Goal: Task Accomplishment & Management: Manage account settings

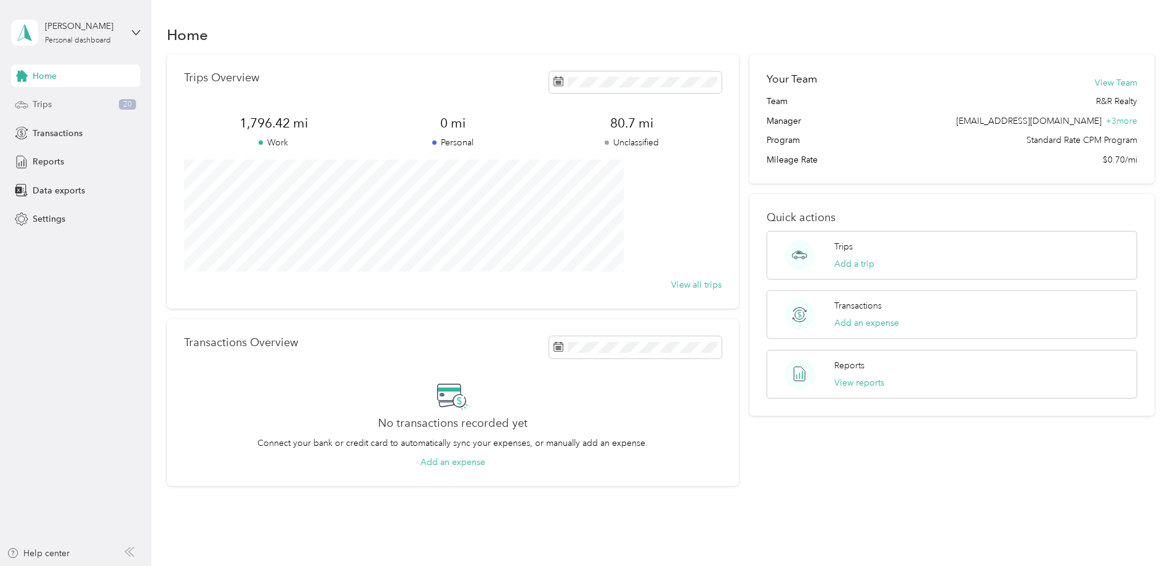
click at [129, 112] on div "Trips 20" at bounding box center [75, 105] width 129 height 22
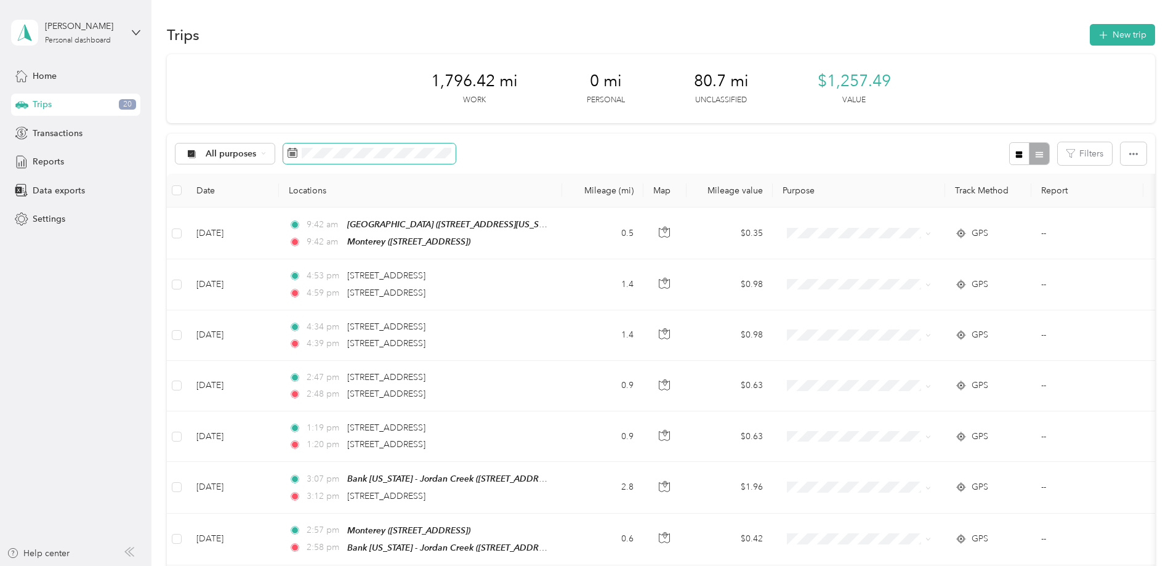
click at [456, 144] on span at bounding box center [369, 153] width 172 height 21
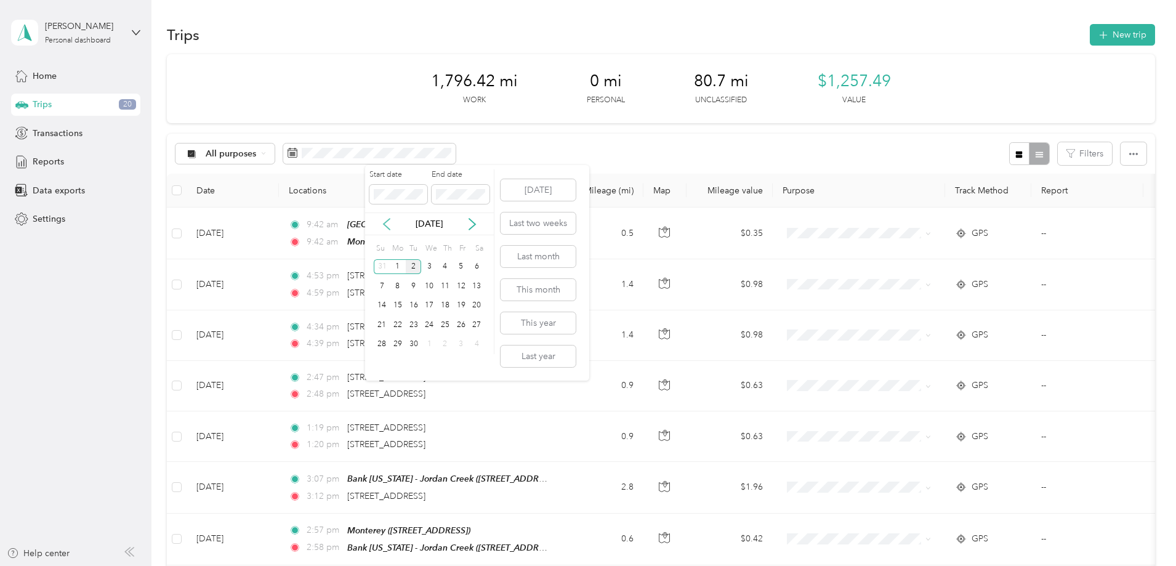
click at [384, 224] on icon at bounding box center [387, 224] width 12 height 12
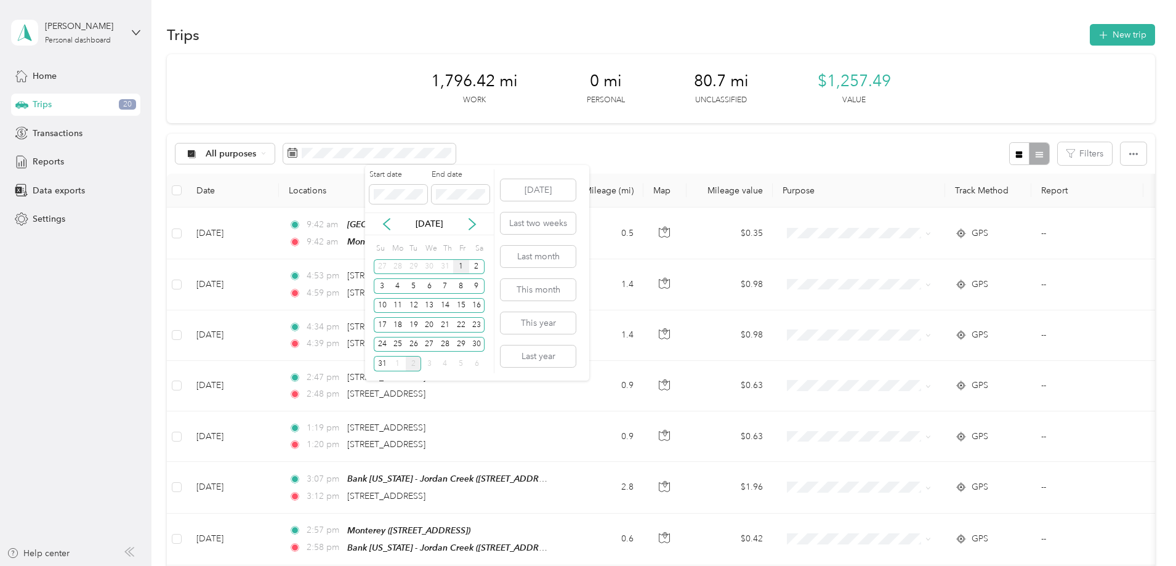
click at [463, 265] on div "1" at bounding box center [461, 266] width 16 height 15
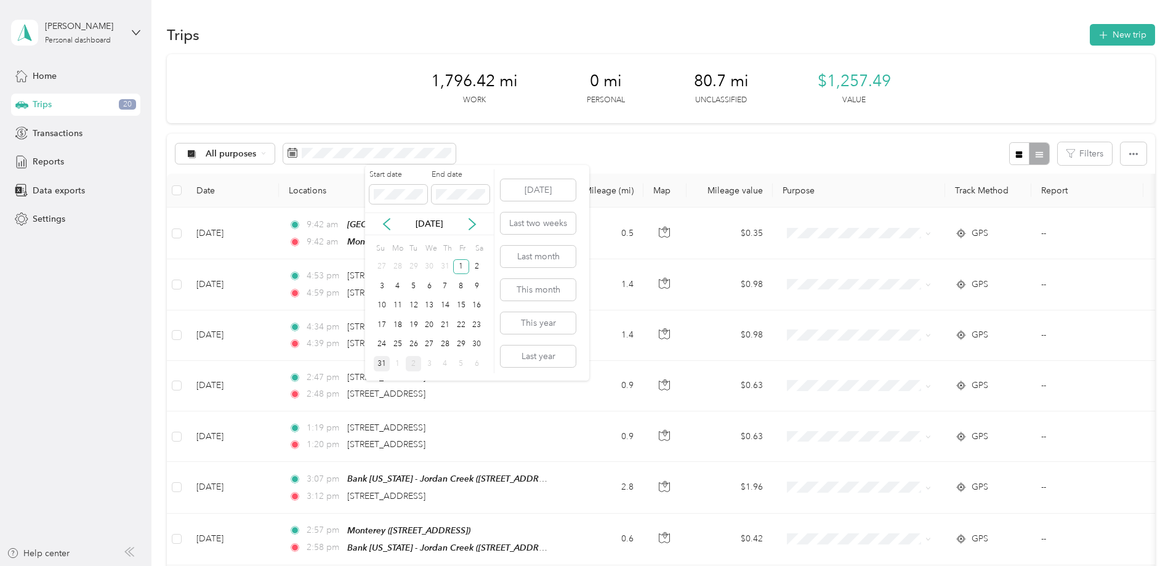
click at [379, 364] on div "31" at bounding box center [382, 363] width 16 height 15
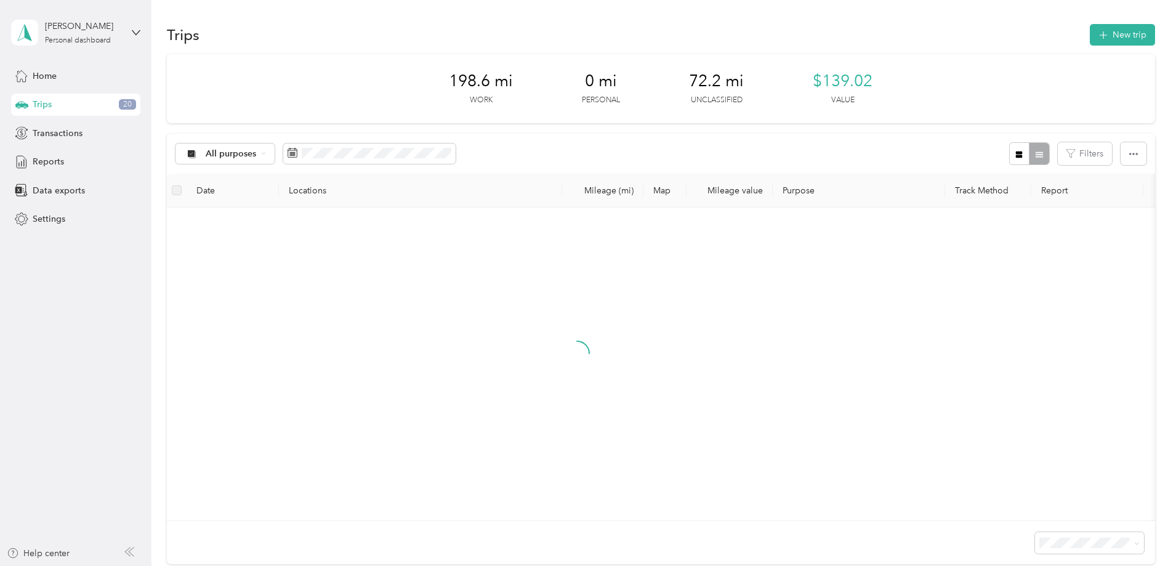
click at [223, 299] on div "198.6 mi Work 0 mi Personal 72.2 mi Unclassified $139.02 Value All purposes Fil…" at bounding box center [661, 331] width 988 height 554
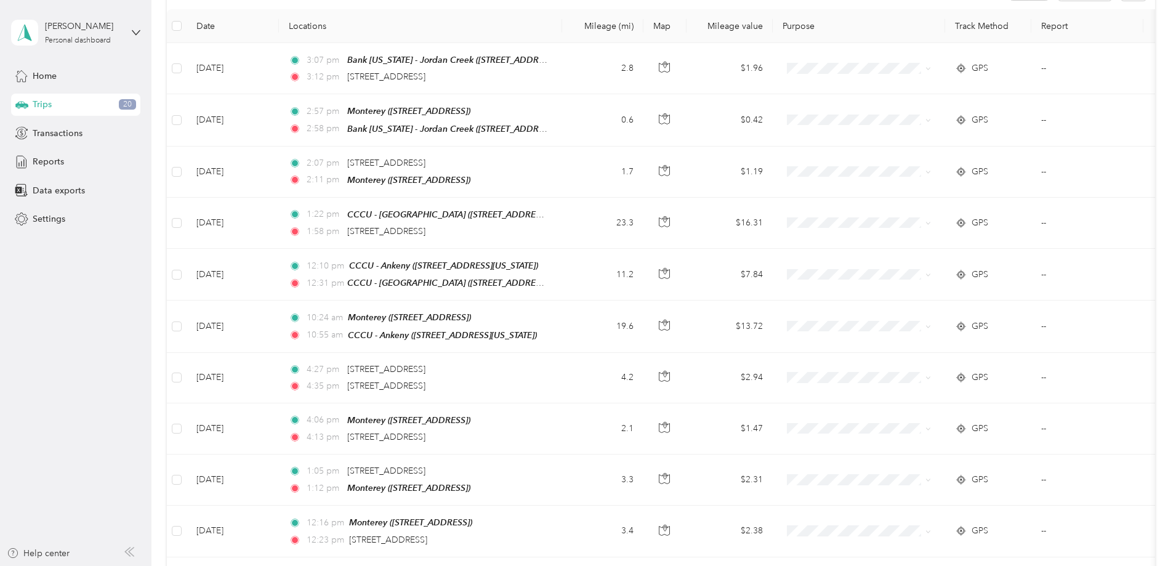
scroll to position [82, 0]
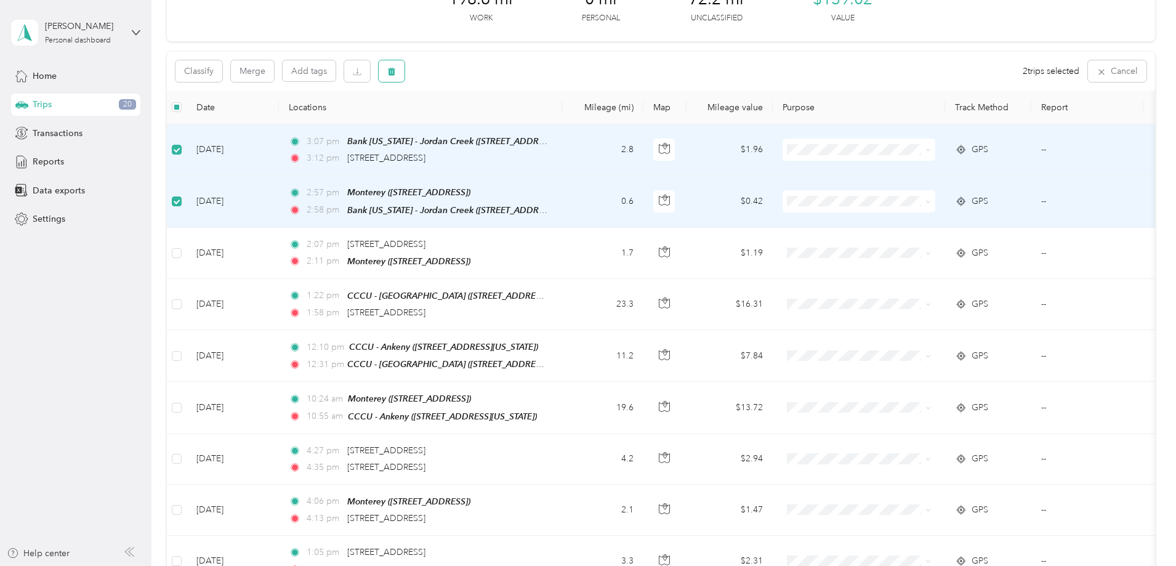
click at [405, 70] on button "button" at bounding box center [392, 71] width 26 height 22
click at [563, 129] on button "Yes" at bounding box center [566, 123] width 24 height 20
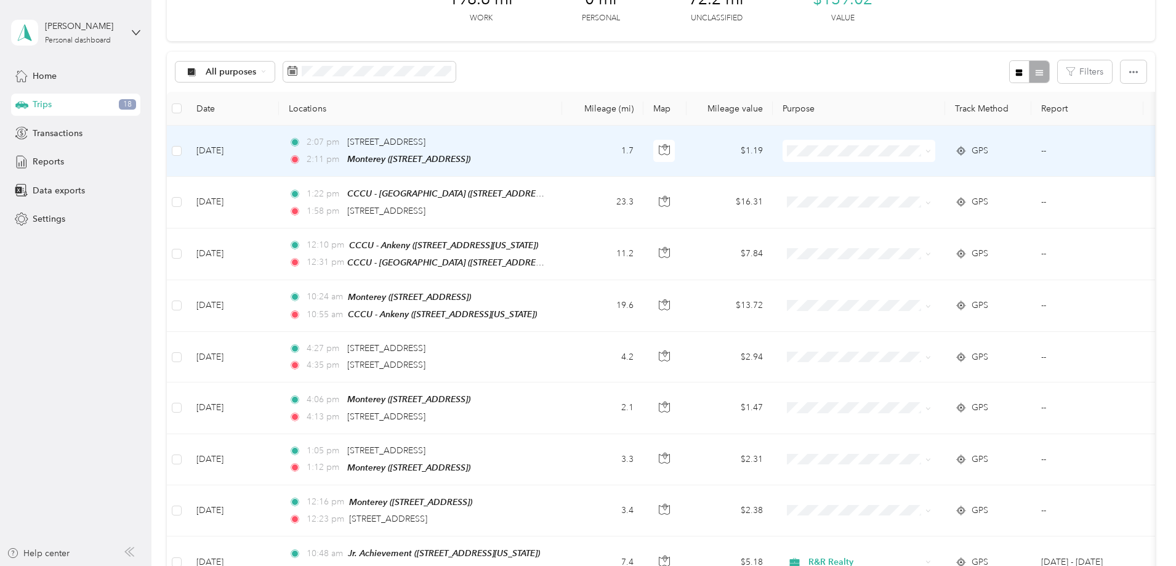
click at [187, 150] on td at bounding box center [177, 151] width 20 height 51
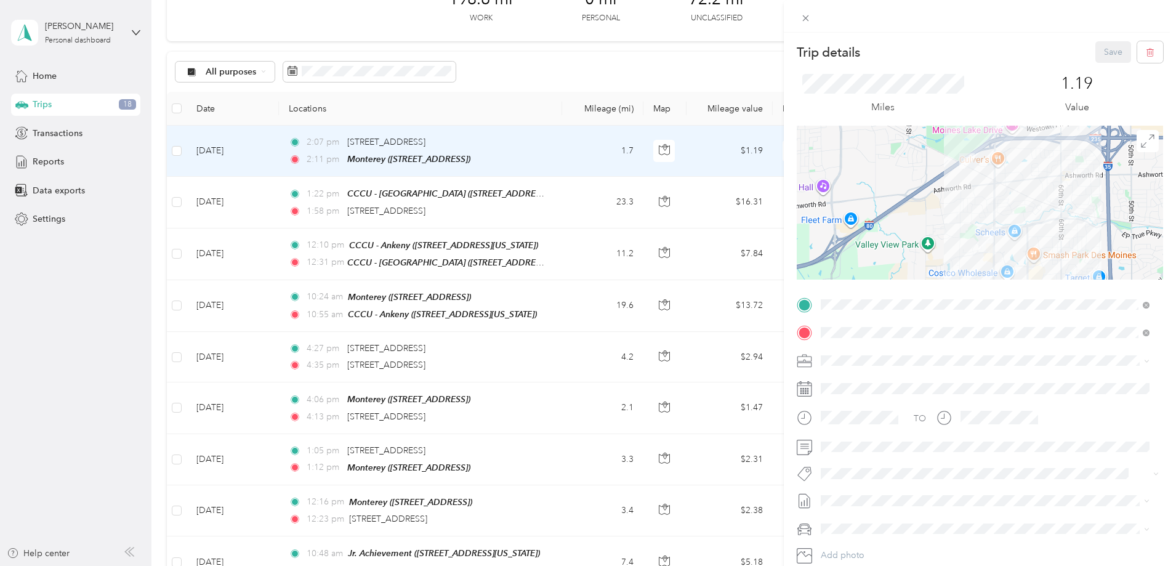
click at [235, 182] on div "Trip details Save This trip cannot be edited because it is either under review,…" at bounding box center [588, 283] width 1176 height 566
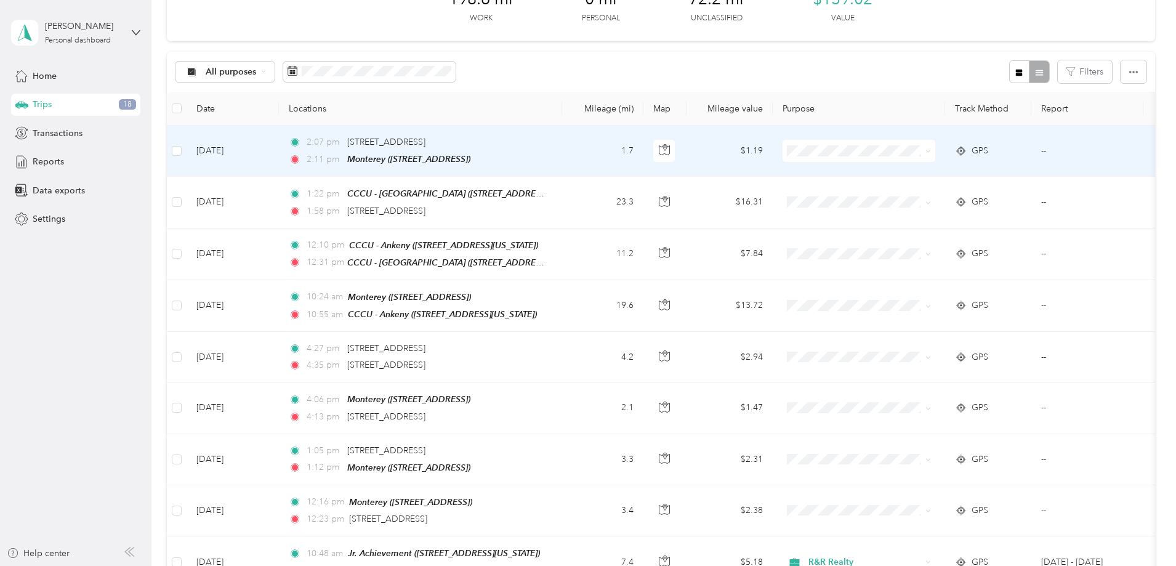
click at [644, 175] on td "1.7" at bounding box center [602, 151] width 81 height 51
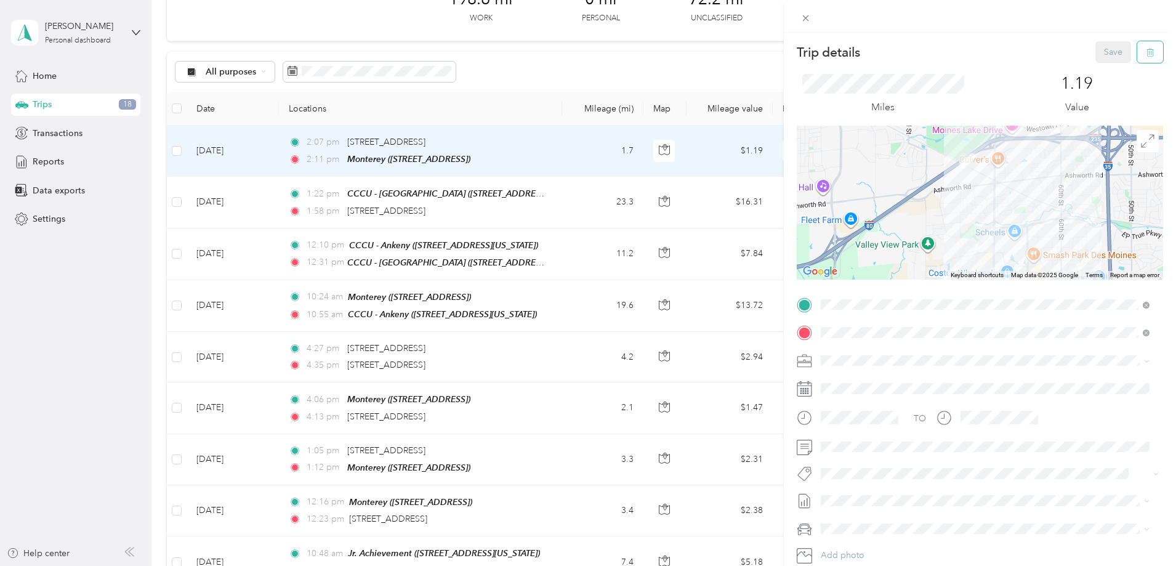
click at [1152, 54] on icon "button" at bounding box center [1152, 52] width 0 height 3
click at [1100, 65] on button "Yes" at bounding box center [1105, 67] width 24 height 20
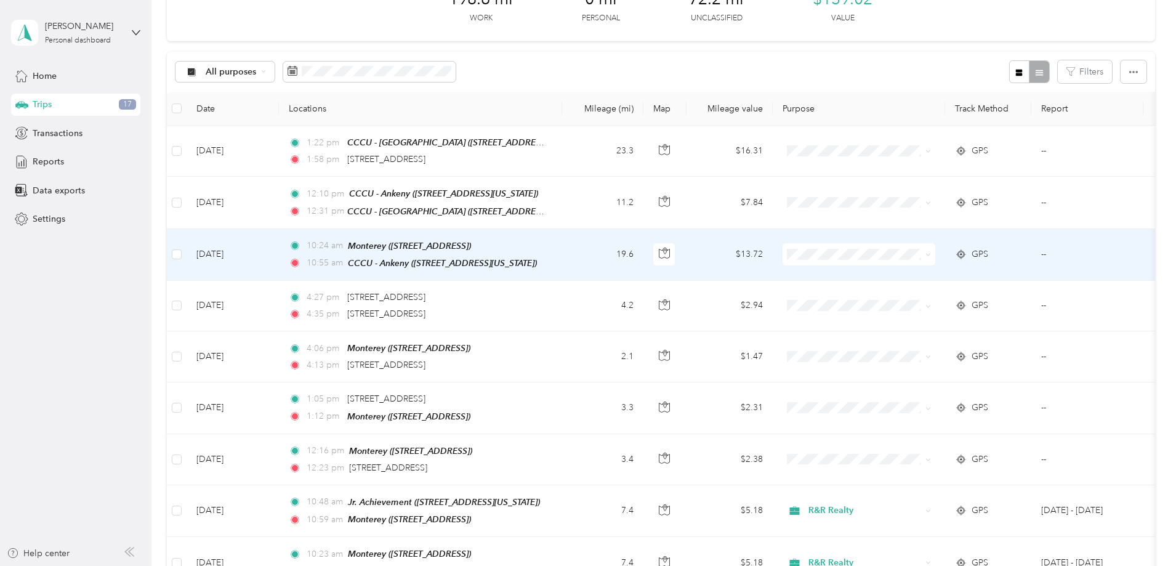
click at [644, 240] on td "19.6" at bounding box center [602, 255] width 81 height 52
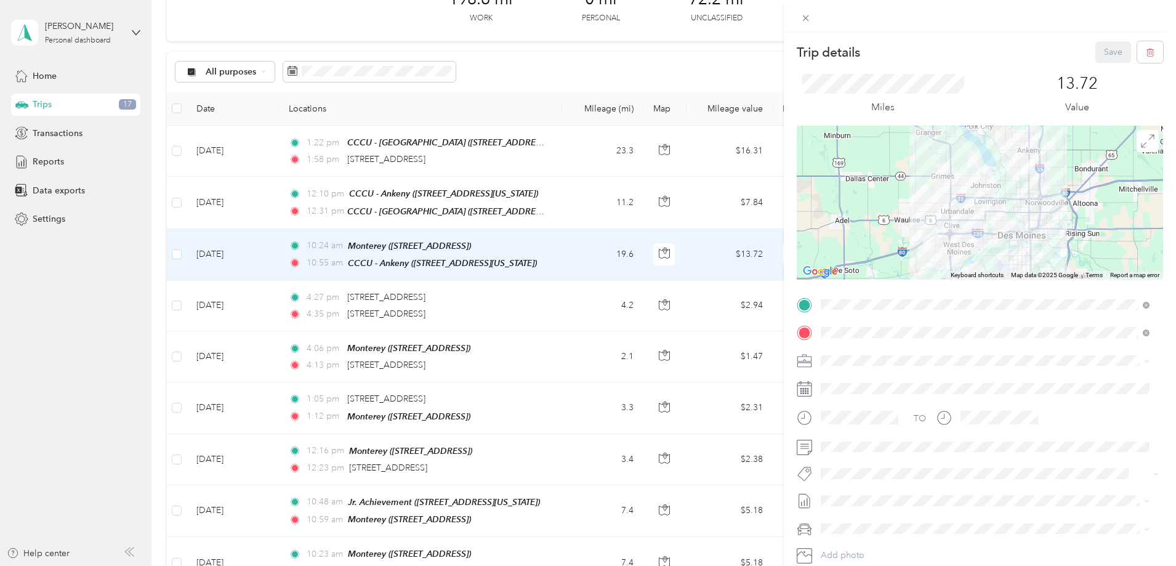
click at [219, 256] on div "Trip details Save This trip cannot be edited because it is either under review,…" at bounding box center [588, 283] width 1176 height 566
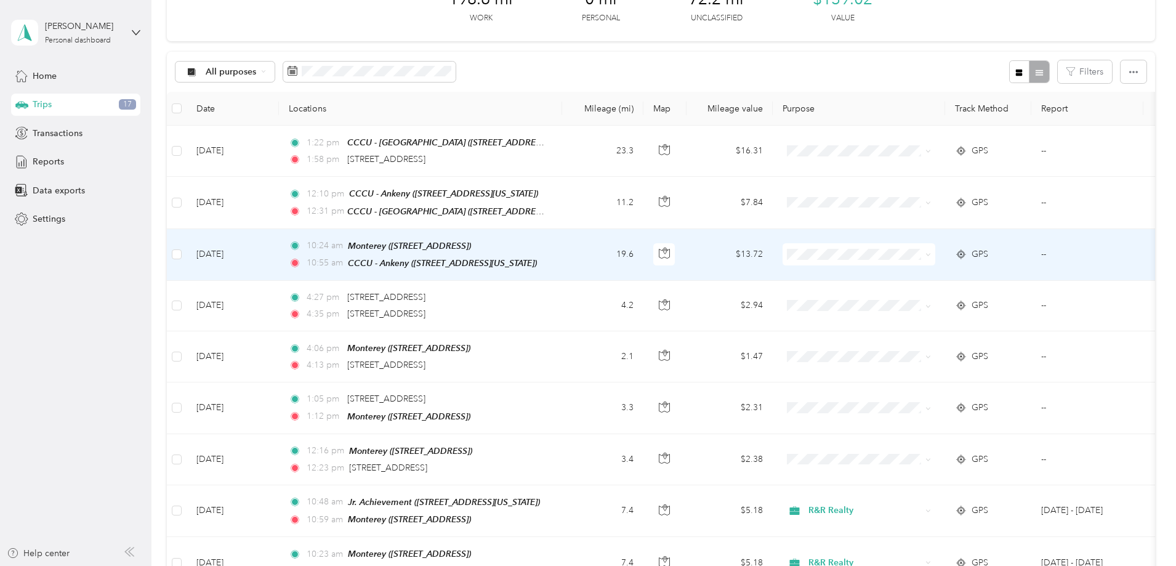
click at [644, 252] on td "19.6" at bounding box center [602, 255] width 81 height 52
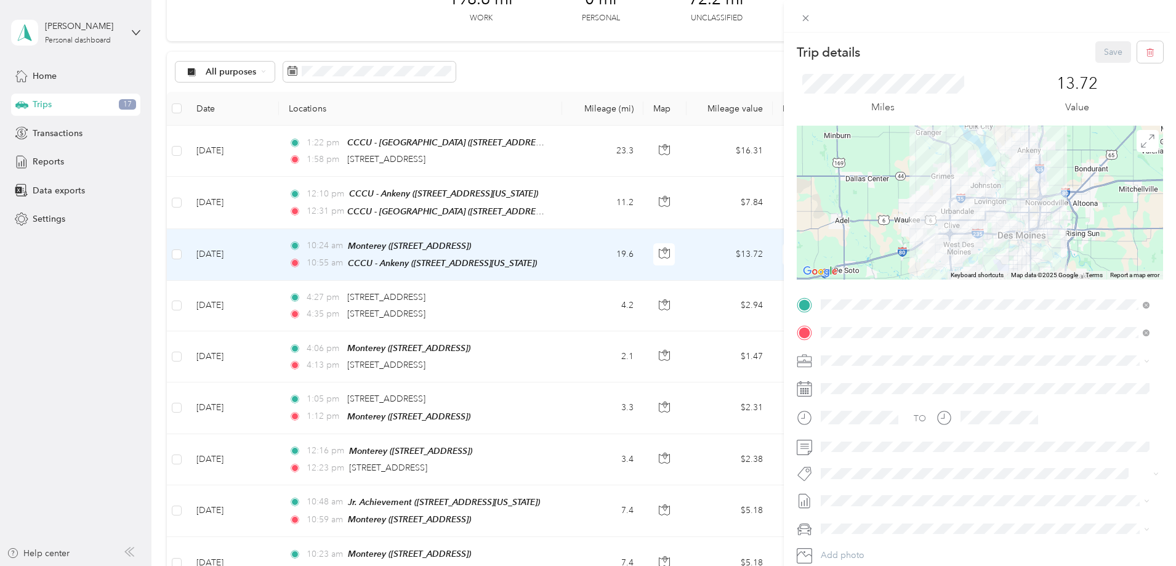
click at [681, 219] on div "Trip details Save This trip cannot be edited because it is either under review,…" at bounding box center [588, 283] width 1176 height 566
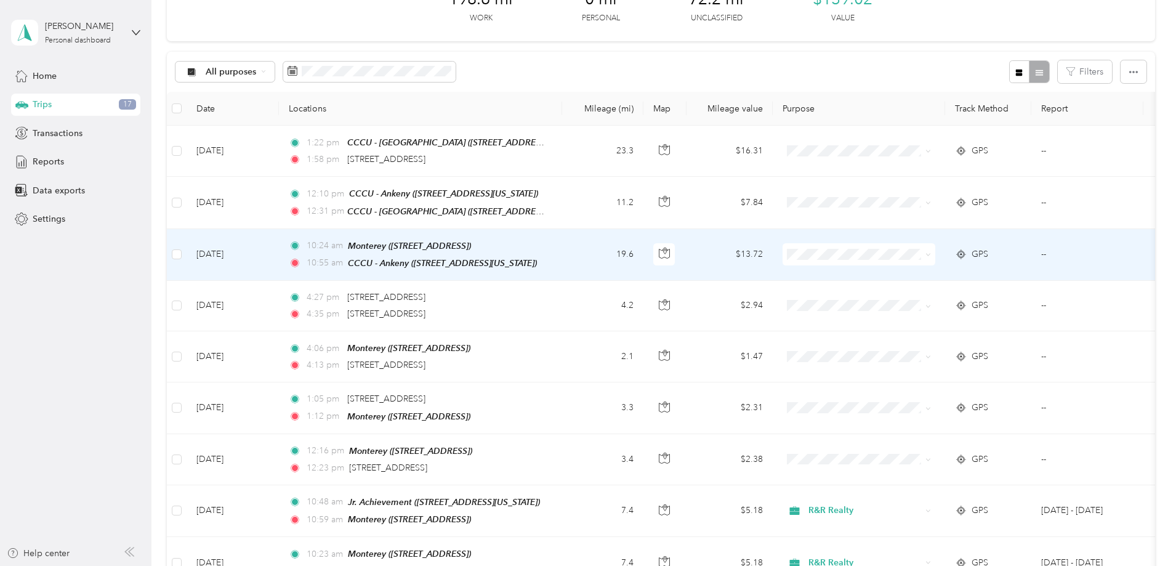
click at [901, 274] on span "R&R Realty" at bounding box center [952, 275] width 114 height 13
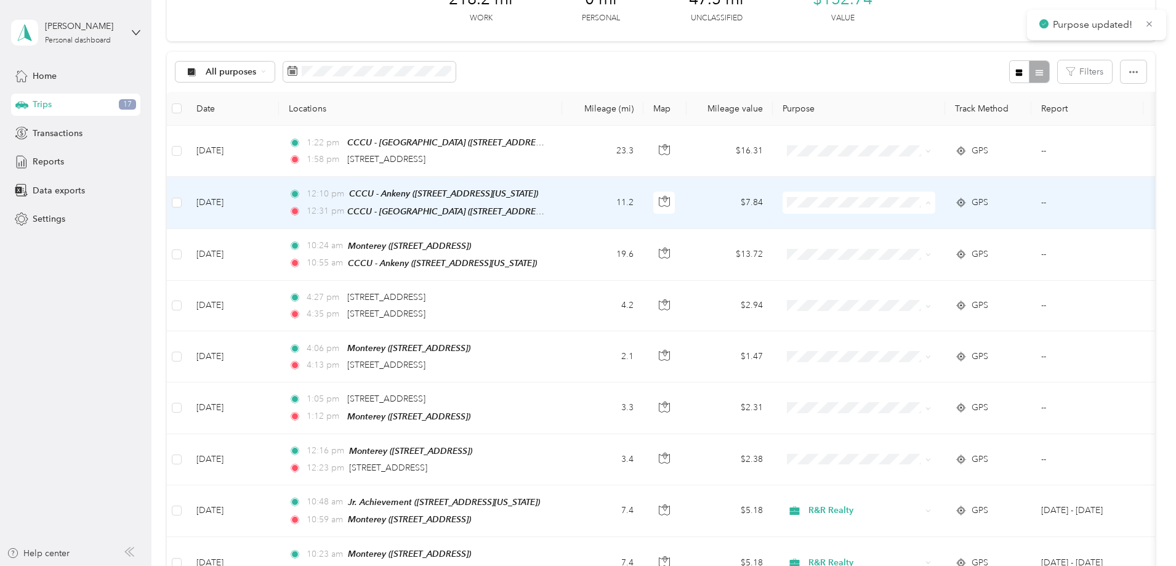
click at [882, 230] on ol "R&R Realty Personal" at bounding box center [941, 235] width 153 height 43
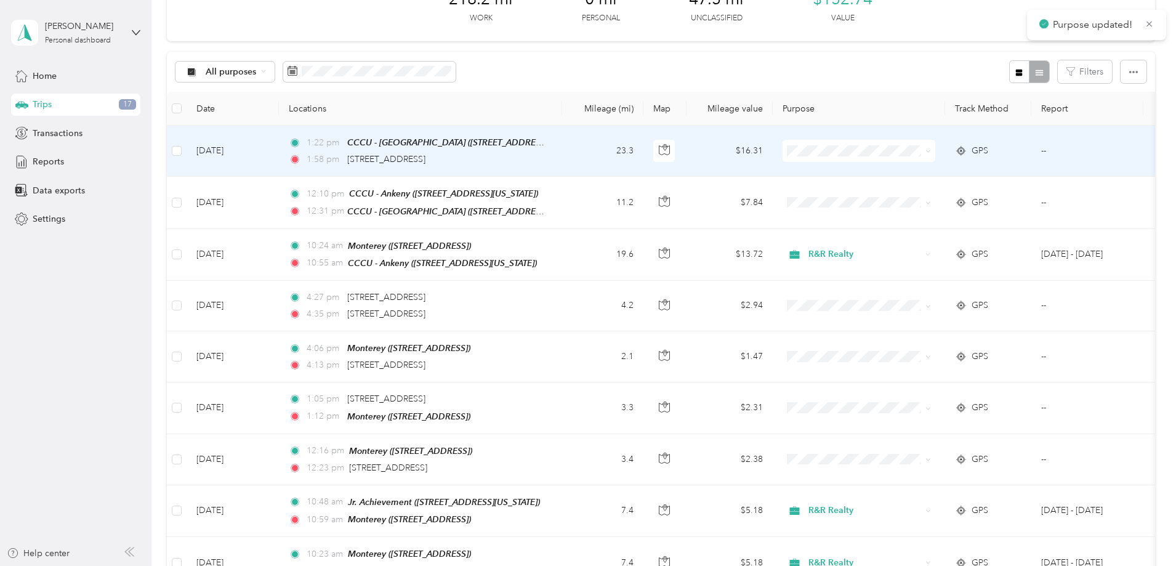
click at [644, 150] on td "23.3" at bounding box center [602, 151] width 81 height 51
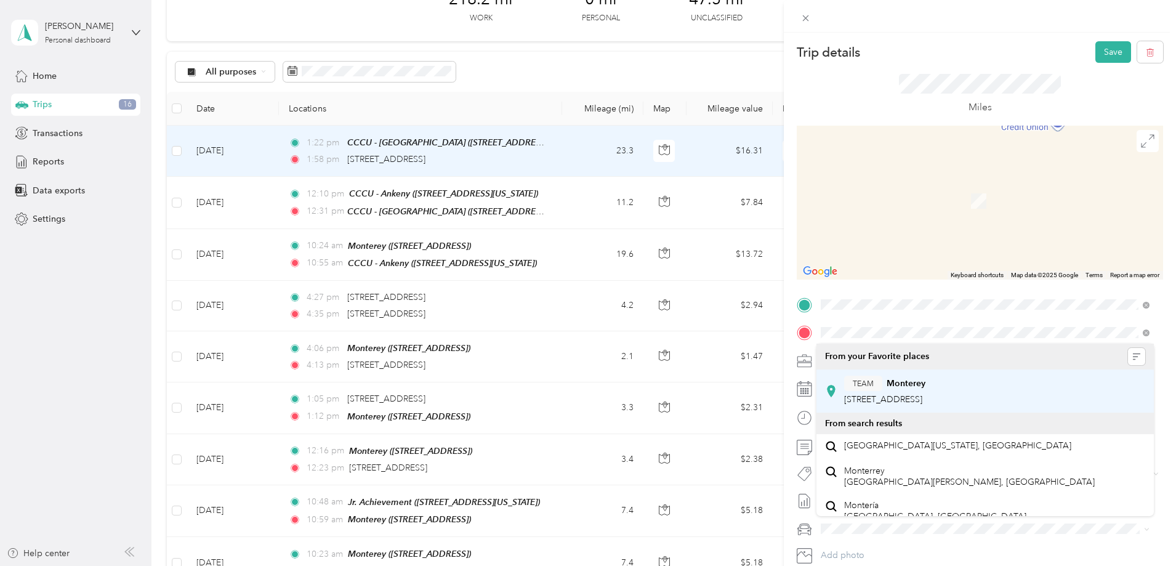
click at [945, 374] on div "TEAM Monterey [STREET_ADDRESS]" at bounding box center [985, 391] width 320 height 34
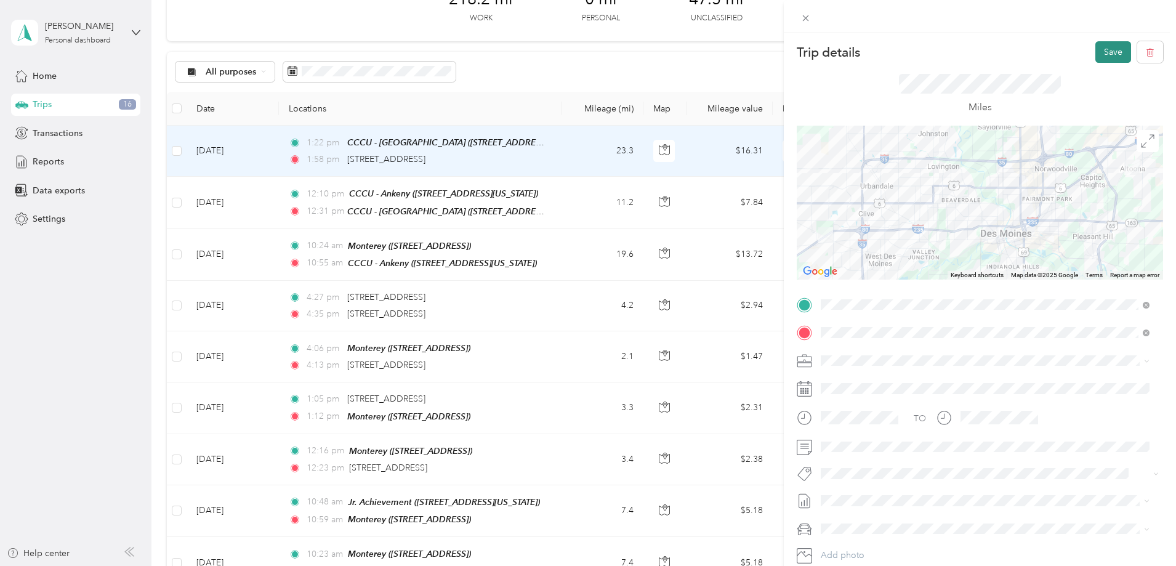
click at [1108, 60] on button "Save" at bounding box center [1114, 52] width 36 height 22
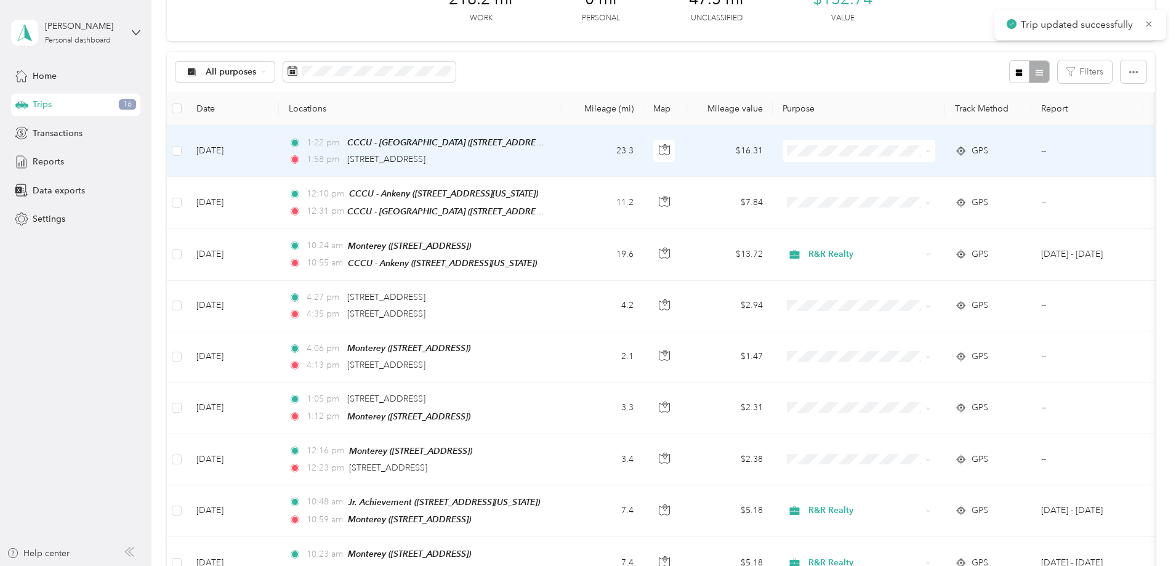
click at [914, 158] on span at bounding box center [859, 151] width 153 height 22
click at [916, 171] on span "R&R Realty" at bounding box center [952, 174] width 114 height 13
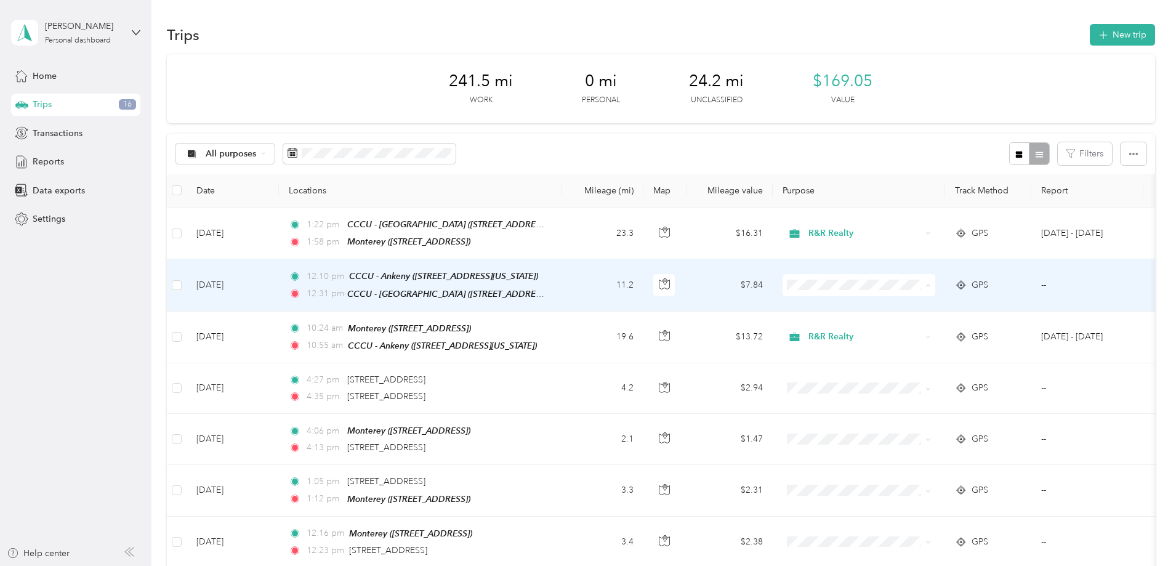
click at [930, 308] on span "R&R Realty" at bounding box center [952, 306] width 114 height 13
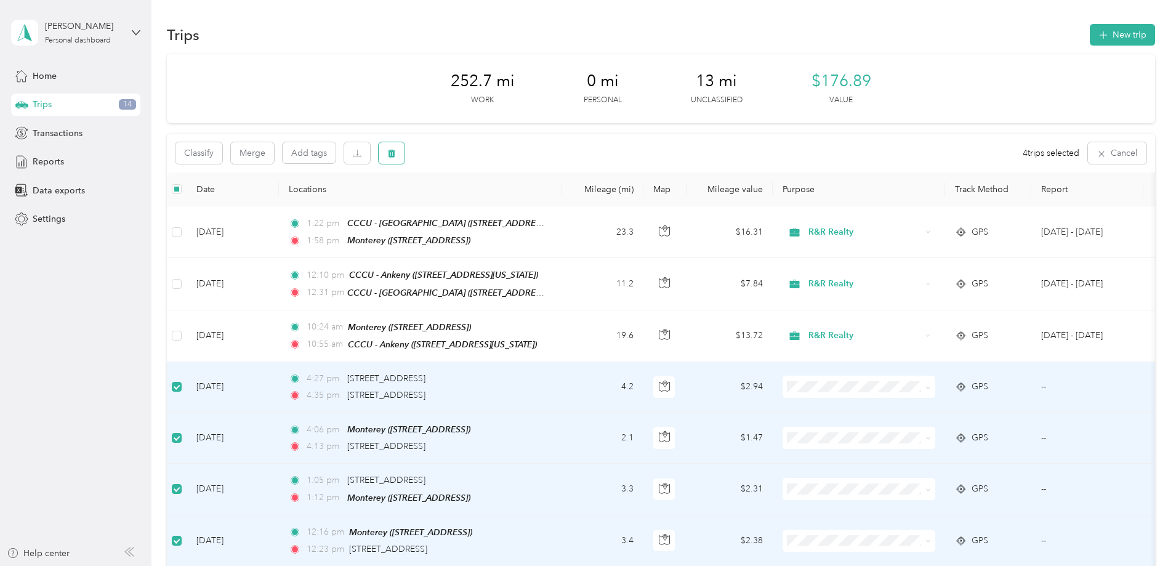
click at [405, 152] on button "button" at bounding box center [392, 153] width 26 height 22
click at [554, 200] on button "Yes" at bounding box center [566, 205] width 24 height 20
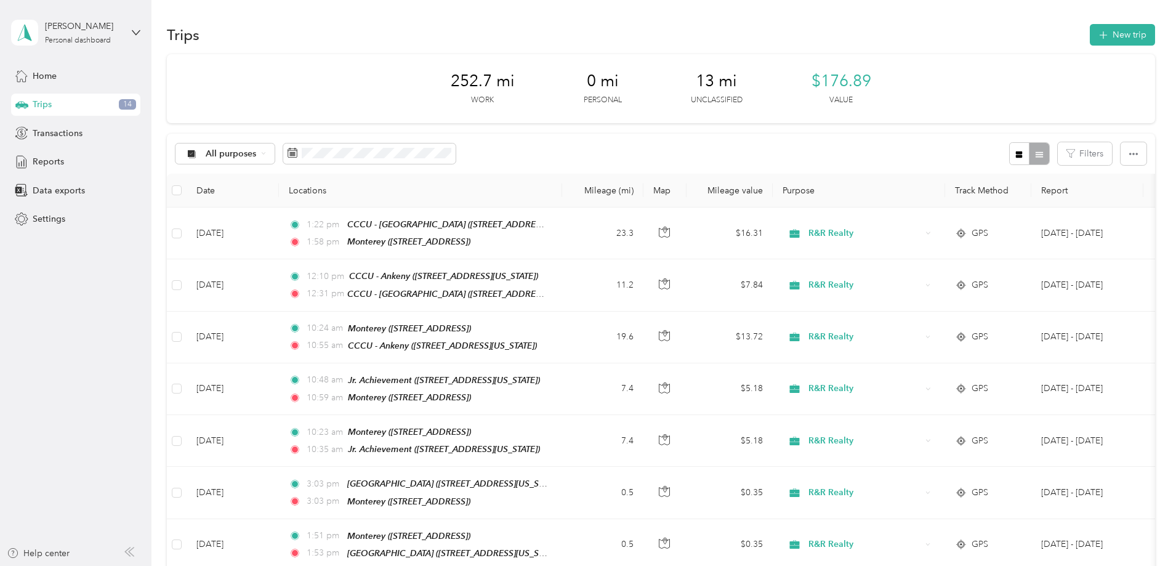
click at [87, 128] on div "Transactions" at bounding box center [75, 133] width 129 height 22
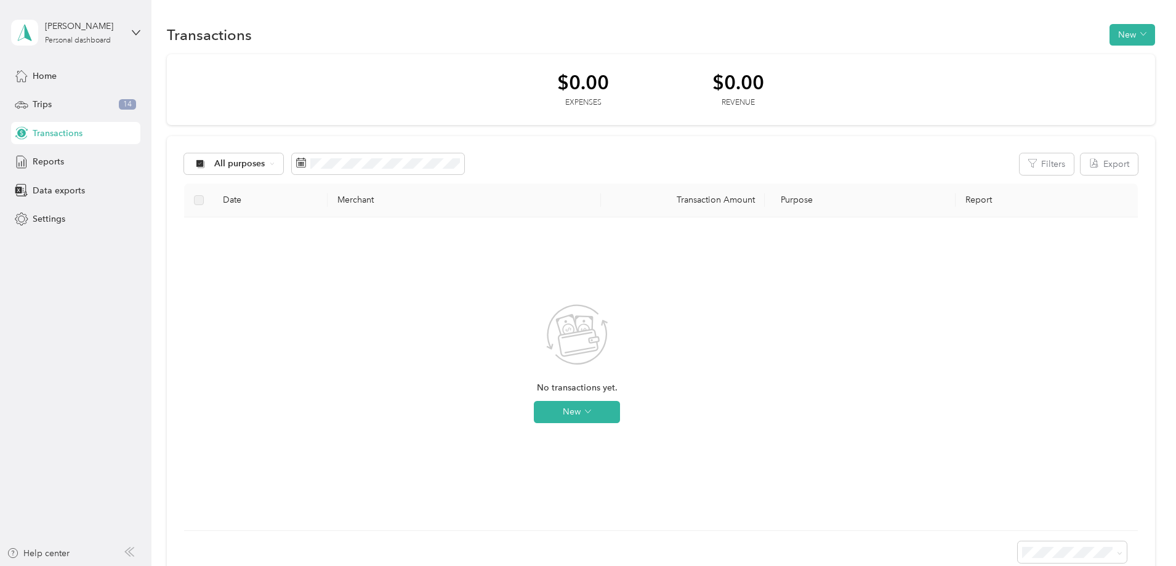
click at [87, 90] on div "Home Trips 14 Transactions Reports Data exports Settings" at bounding box center [75, 148] width 129 height 166
click at [84, 100] on div "Trips 10" at bounding box center [75, 105] width 129 height 22
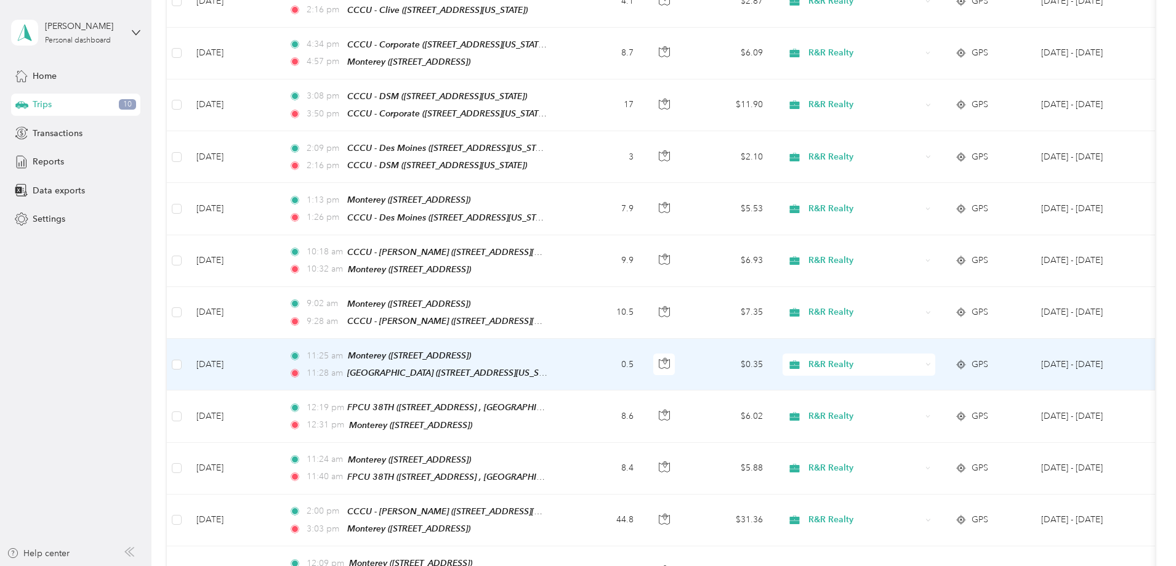
scroll to position [1029, 0]
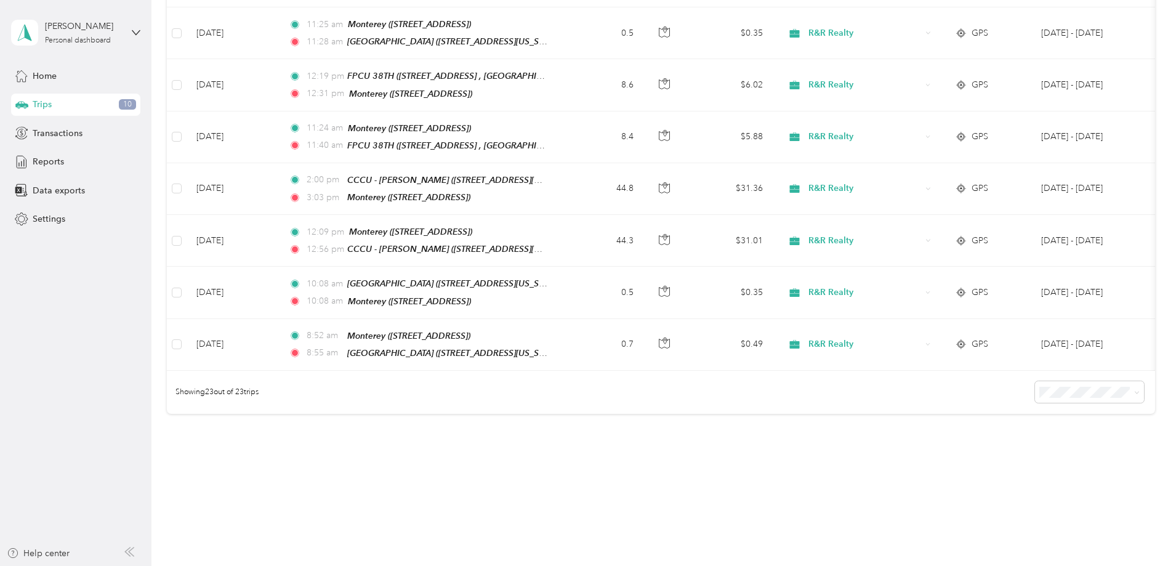
click at [997, 437] on span "100 per load" at bounding box center [984, 439] width 51 height 10
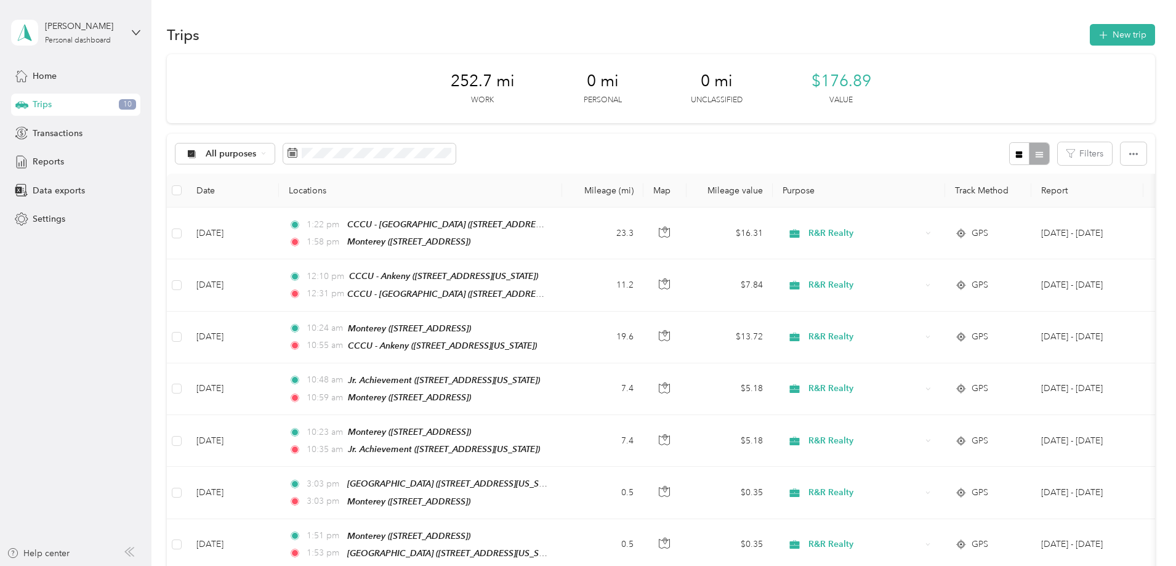
click at [114, 163] on div "Reports" at bounding box center [75, 162] width 129 height 22
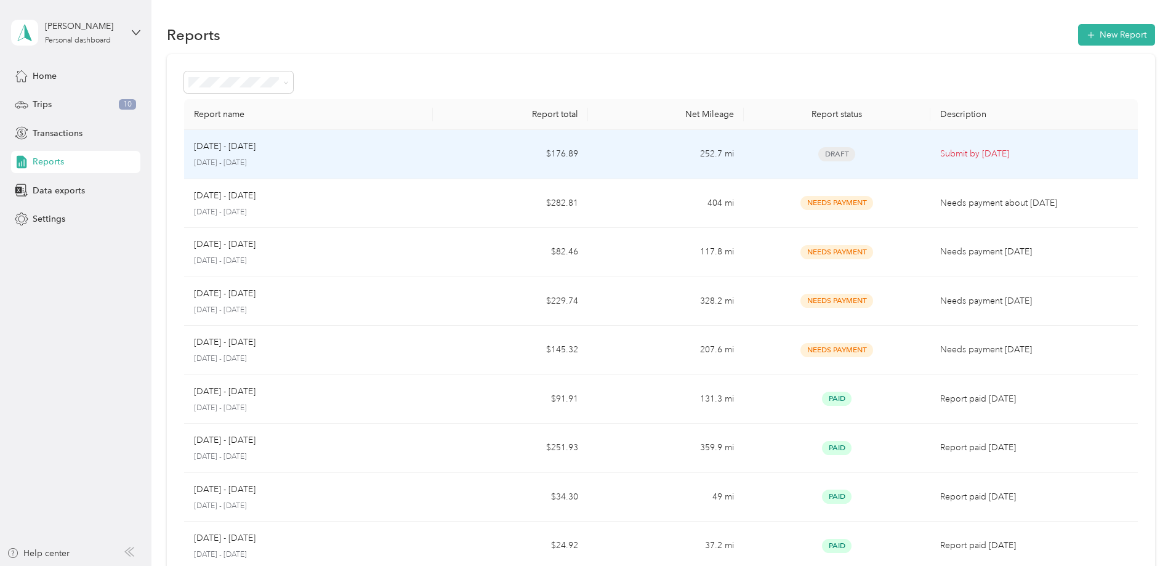
click at [716, 155] on td "252.7 mi" at bounding box center [665, 154] width 155 height 49
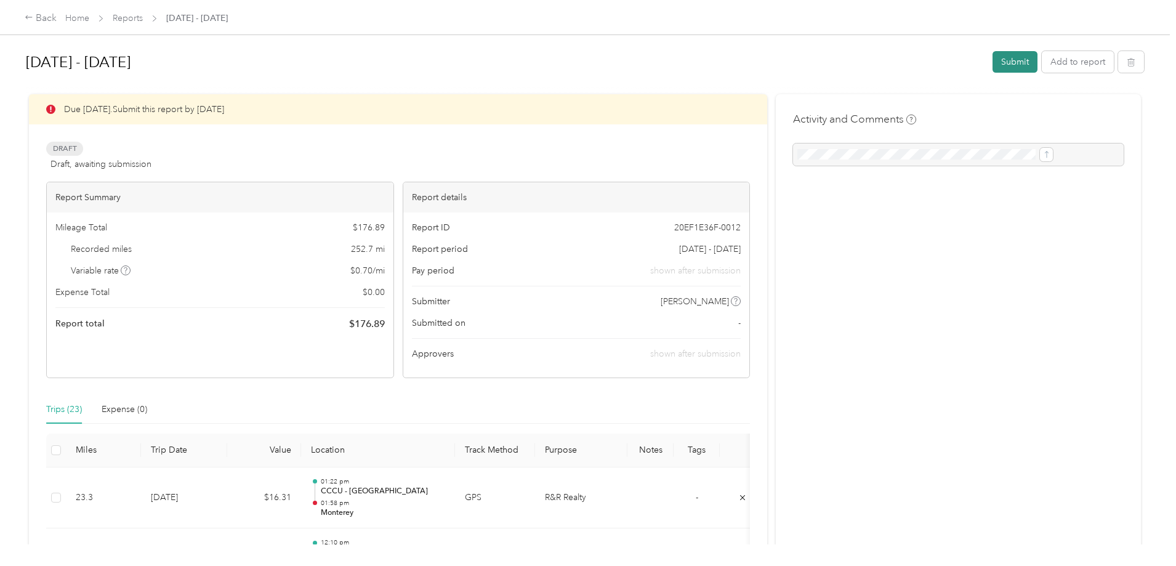
click at [993, 67] on button "Submit" at bounding box center [1015, 62] width 45 height 22
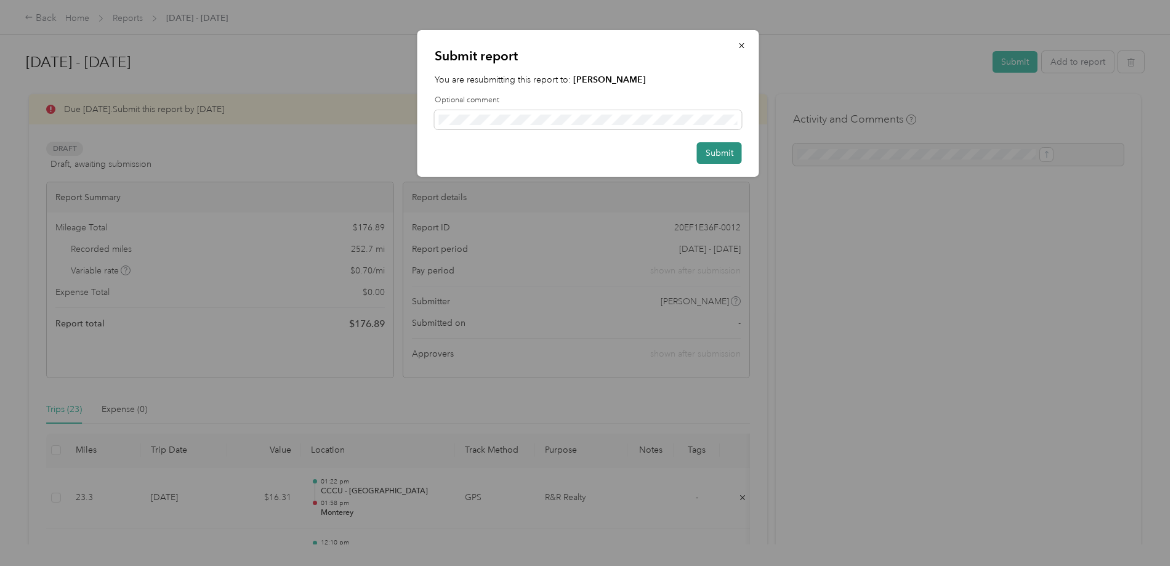
click at [726, 155] on button "Submit" at bounding box center [719, 153] width 45 height 22
